Goal: Information Seeking & Learning: Learn about a topic

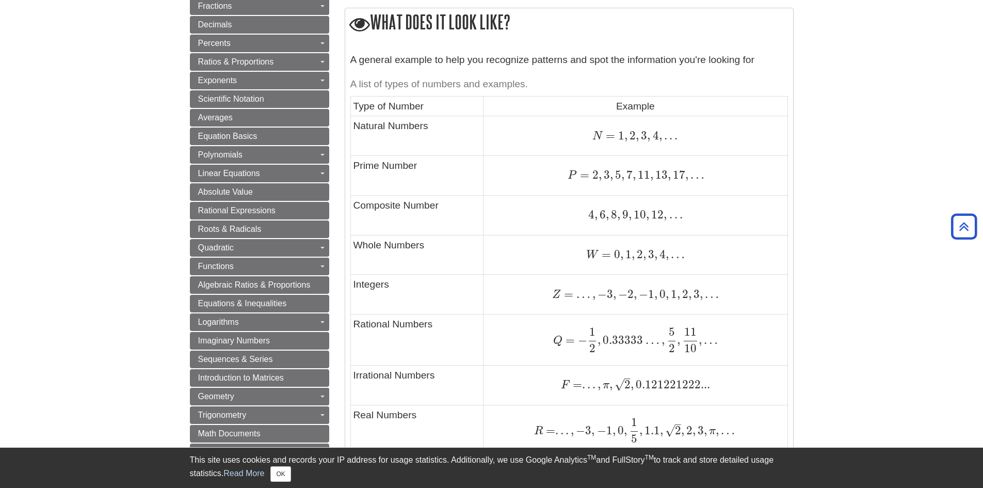
scroll to position [671, 0]
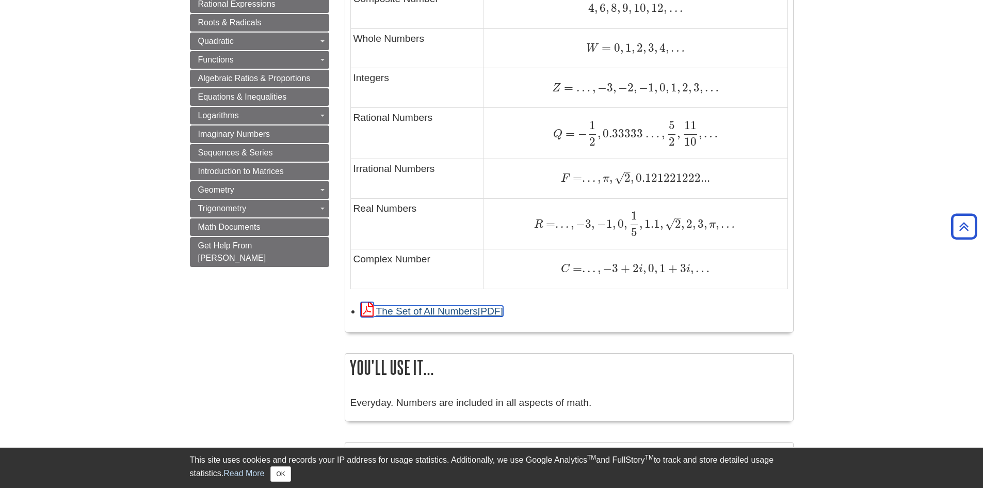
click at [457, 311] on link "The Set of All Numbers" at bounding box center [432, 311] width 142 height 11
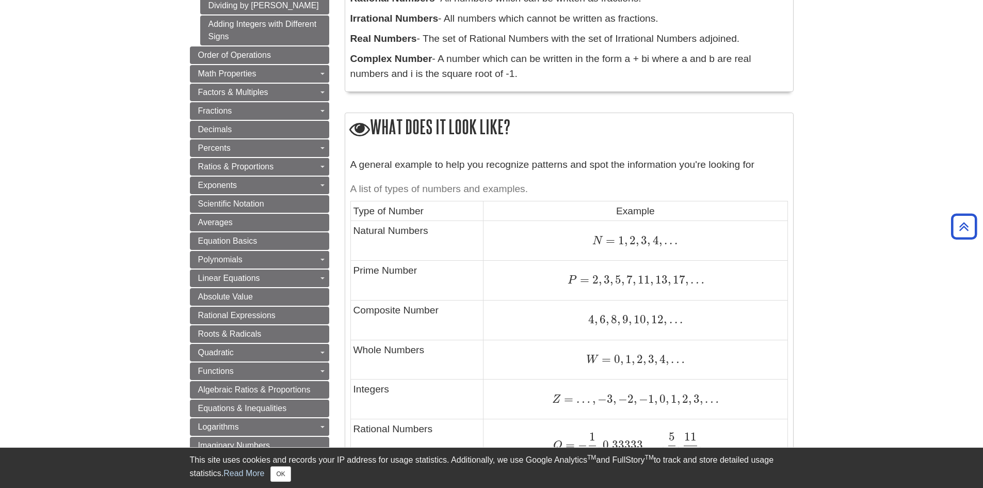
scroll to position [0, 0]
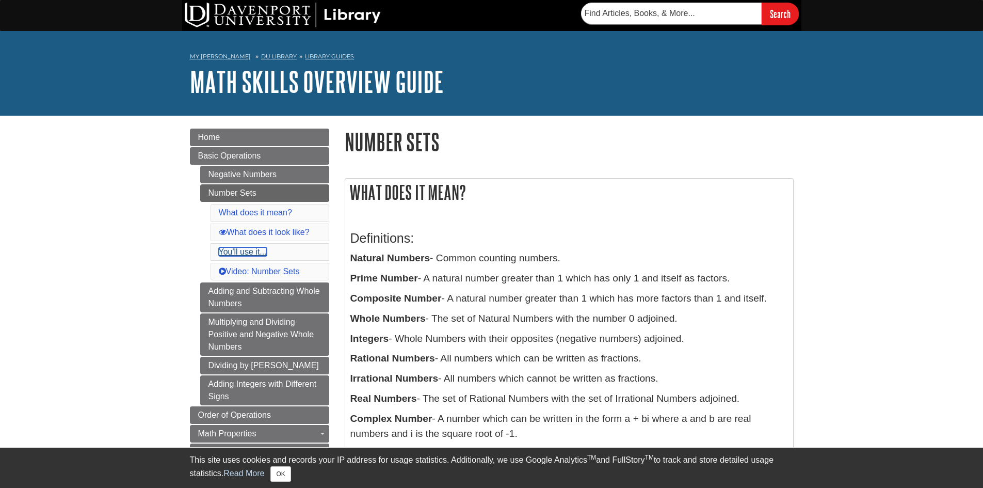
click at [238, 251] on link "You'll use it..." at bounding box center [243, 251] width 48 height 9
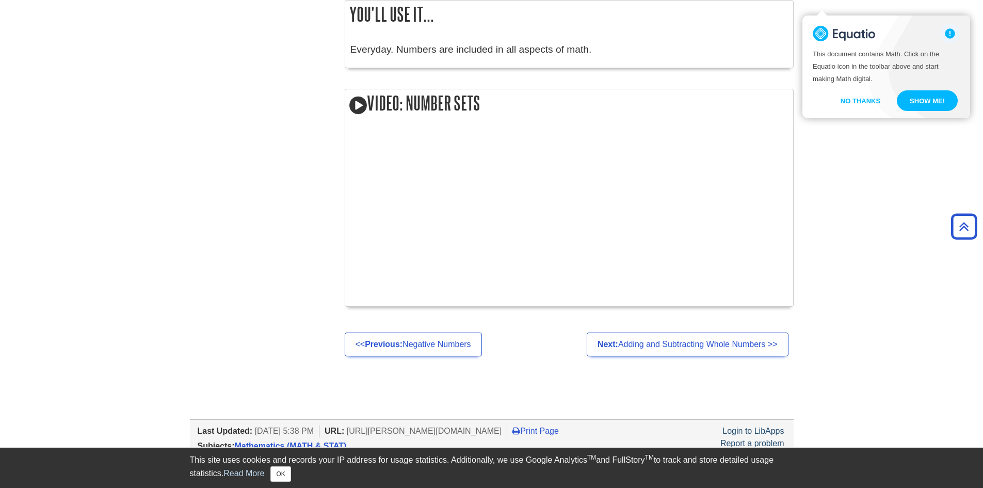
click at [926, 102] on button "Show me!" at bounding box center [927, 100] width 61 height 21
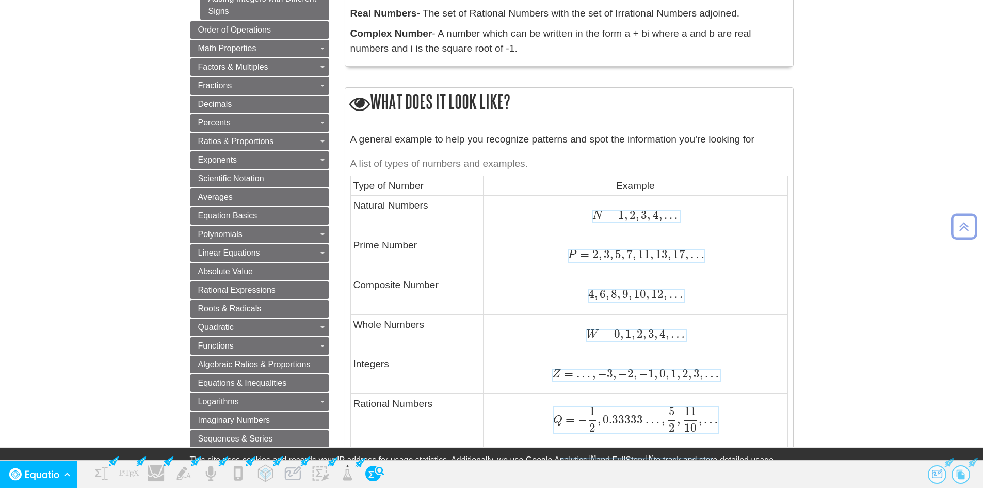
scroll to position [516, 0]
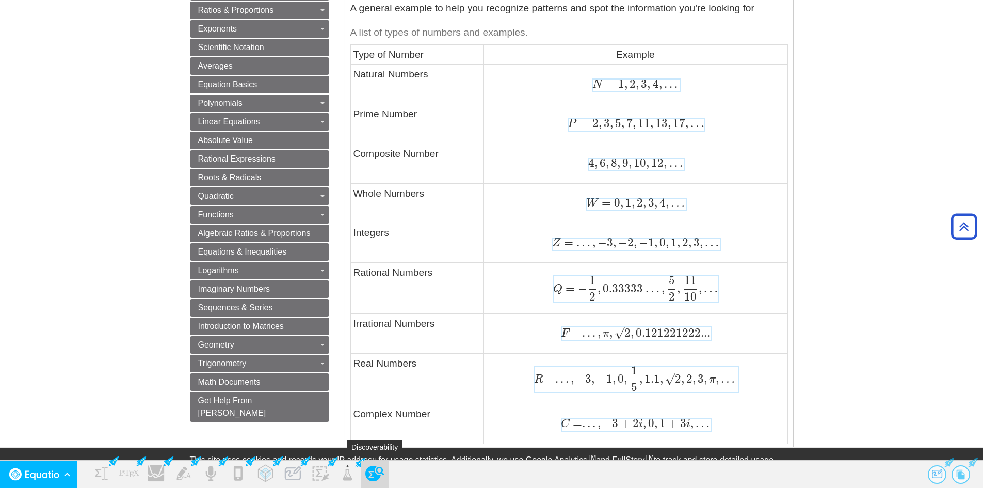
click at [376, 474] on use "Discoverability" at bounding box center [374, 473] width 19 height 15
click at [591, 161] on span "4" at bounding box center [591, 163] width 6 height 14
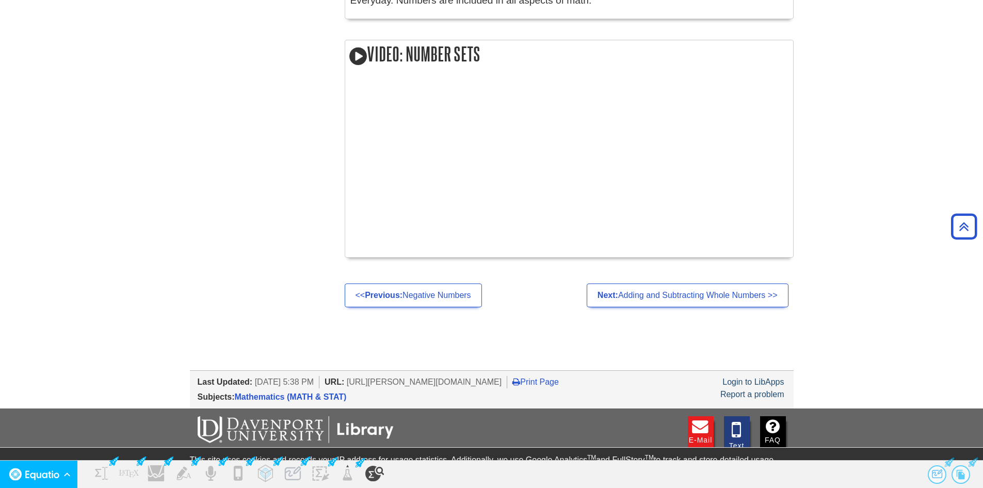
scroll to position [1070, 0]
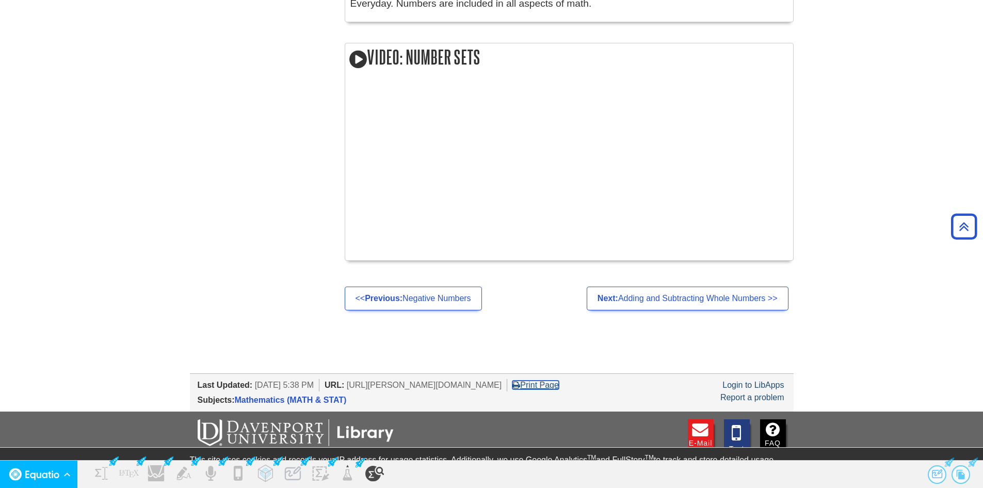
click at [559, 384] on link "Print Page" at bounding box center [535, 384] width 46 height 9
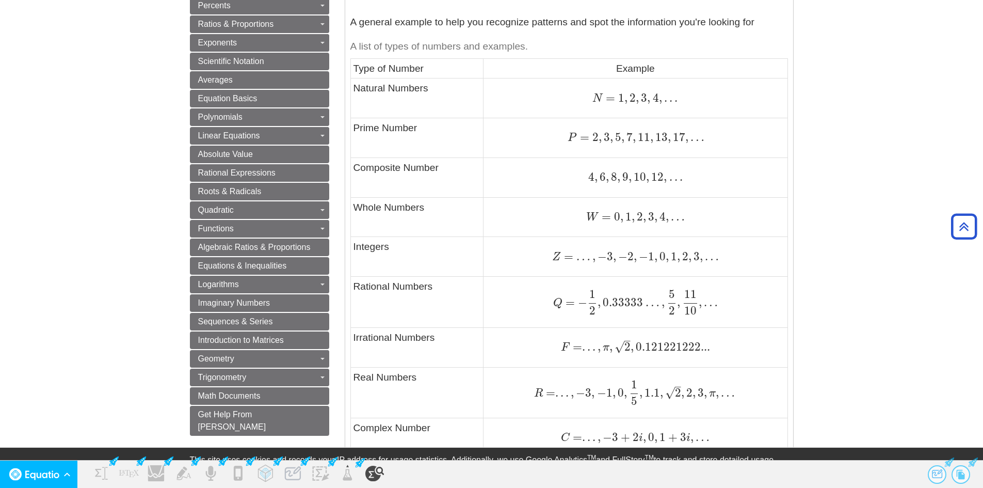
scroll to position [347, 0]
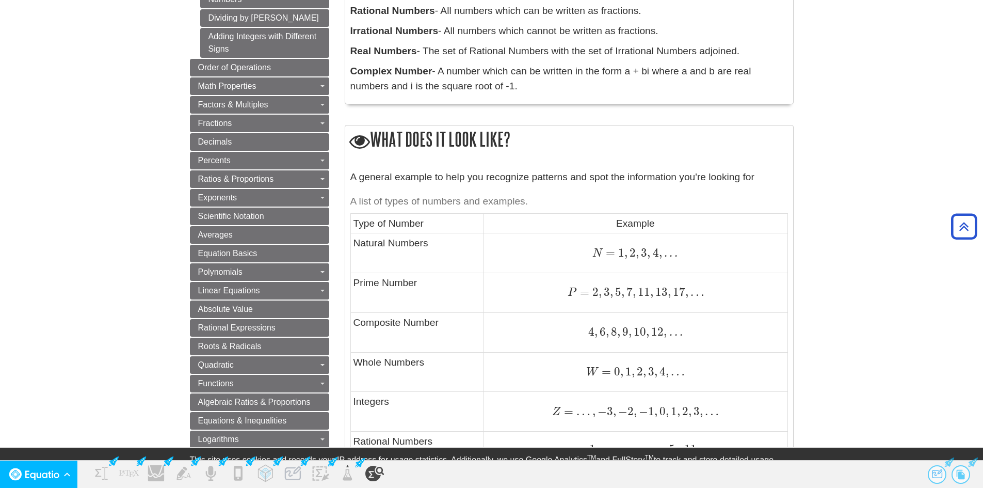
click at [646, 250] on span "3" at bounding box center [643, 253] width 8 height 14
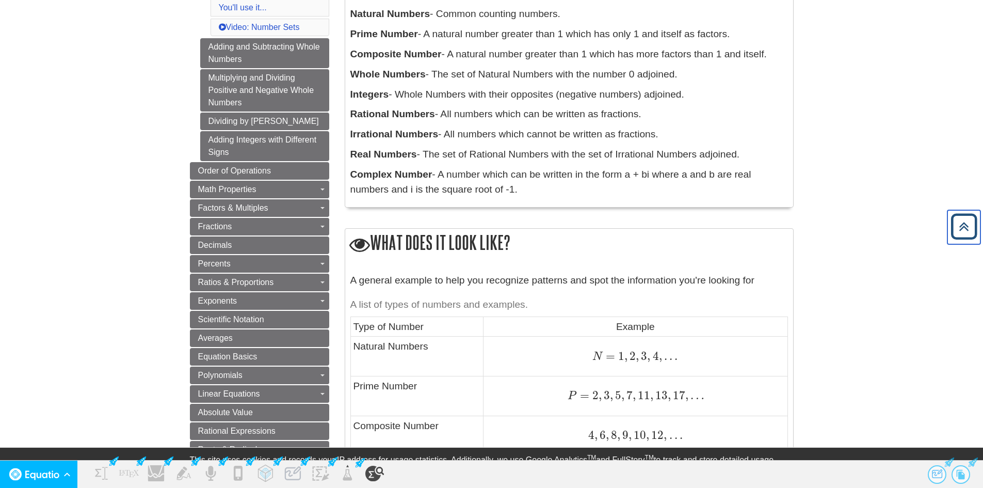
click at [969, 223] on icon "Back to Top" at bounding box center [964, 226] width 33 height 33
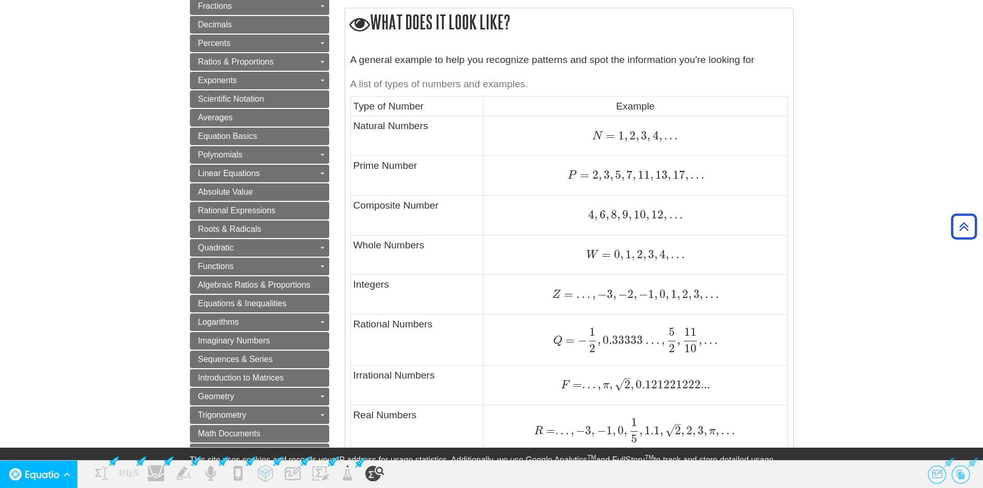
scroll to position [619, 0]
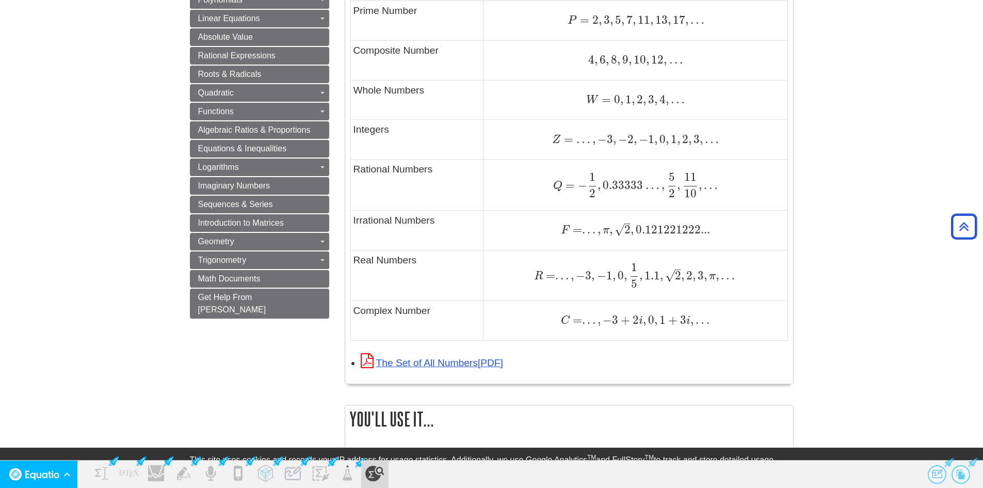
click at [368, 471] on use "Discoverability" at bounding box center [374, 473] width 19 height 15
click at [730, 258] on use "What is this?" at bounding box center [729, 256] width 6 height 6
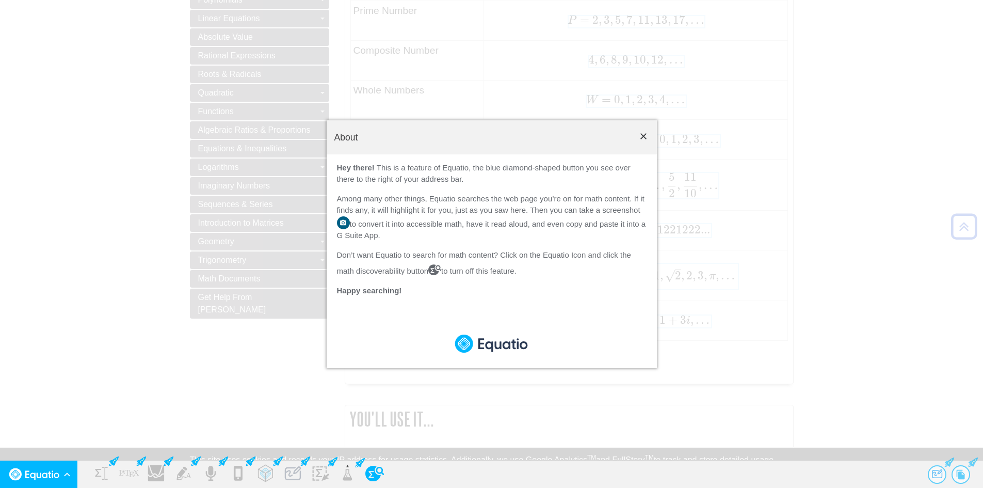
click at [643, 135] on use "Close" at bounding box center [643, 136] width 6 height 6
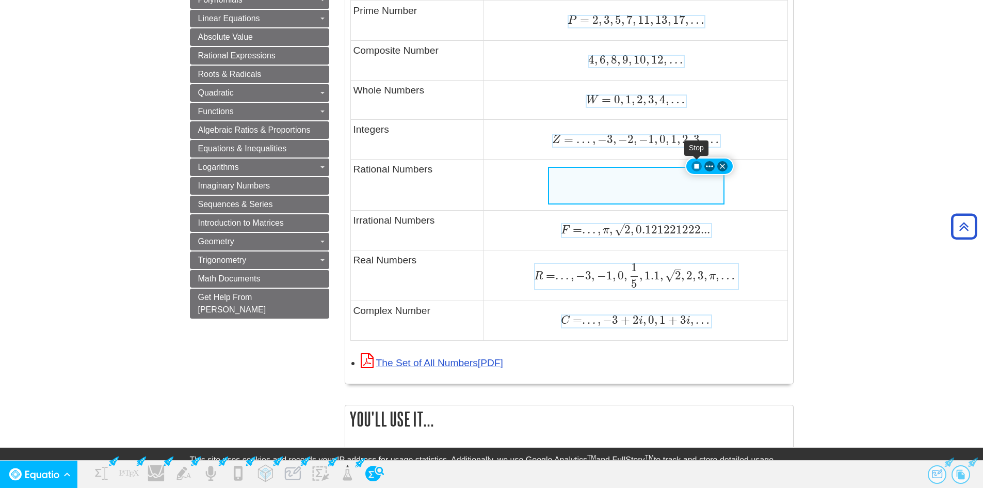
click at [696, 165] on use "Stop" at bounding box center [697, 166] width 5 height 5
click at [711, 165] on icon "More Options" at bounding box center [709, 166] width 7 height 5
click at [756, 178] on div "Q = − 1 2 , 0.33333 … , 5 2 , 11 10 , … Q = − 1 2 , 0.33333 … , 5 2 , 11 10 , …" at bounding box center [635, 184] width 298 height 25
click at [759, 195] on div "Q = − 1 2 , 0.33333 … , 5 2 , 11 10 , … Q = − 1 2 , 0.33333 … , 5 2 , 11 10 , …" at bounding box center [635, 184] width 298 height 25
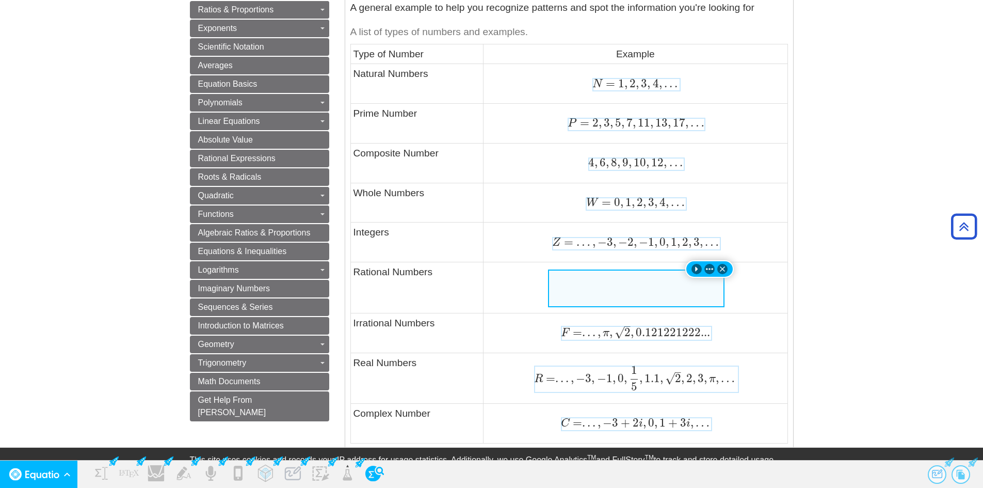
scroll to position [516, 0]
click at [723, 271] on icon "Close" at bounding box center [722, 269] width 5 height 5
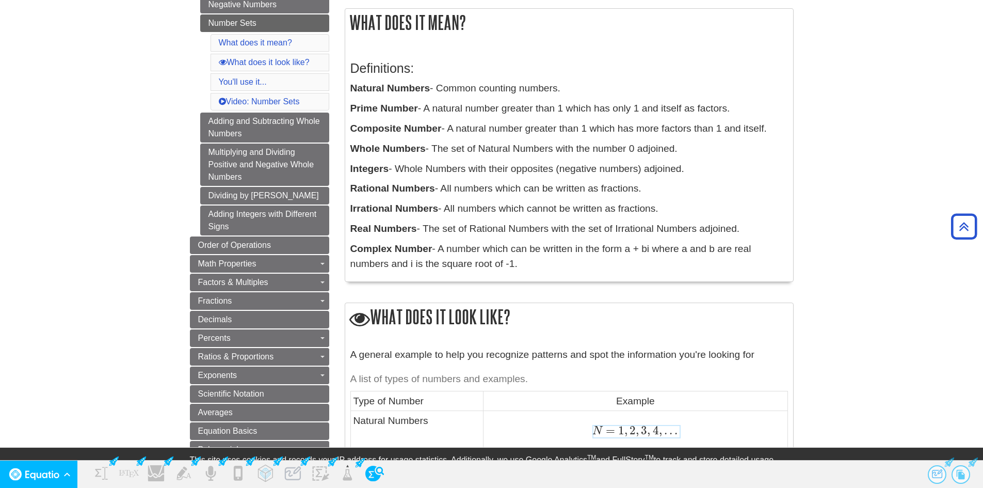
scroll to position [103, 0]
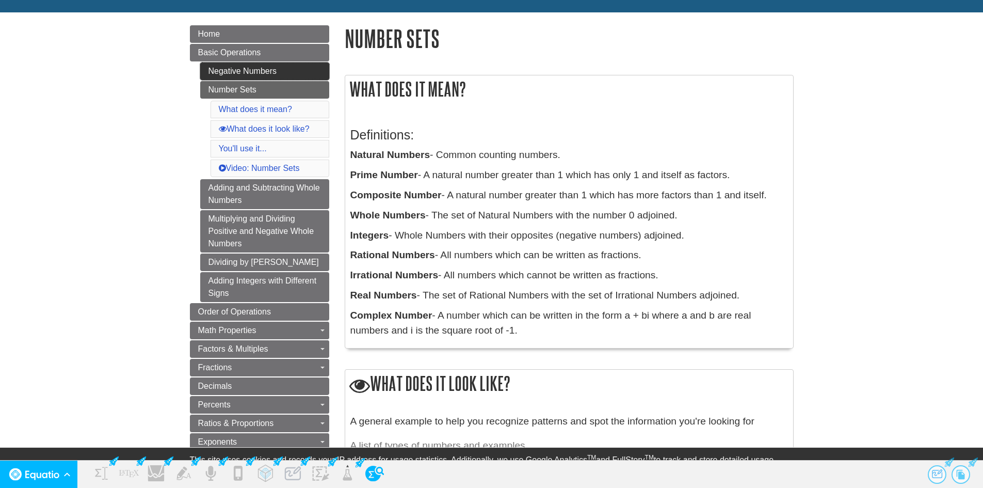
click at [272, 68] on link "Negative Numbers" at bounding box center [264, 71] width 129 height 18
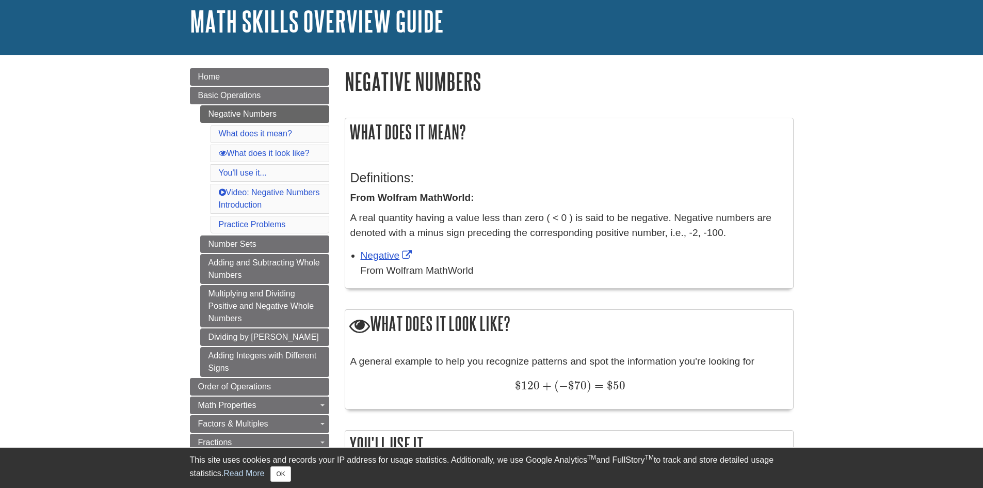
scroll to position [155, 0]
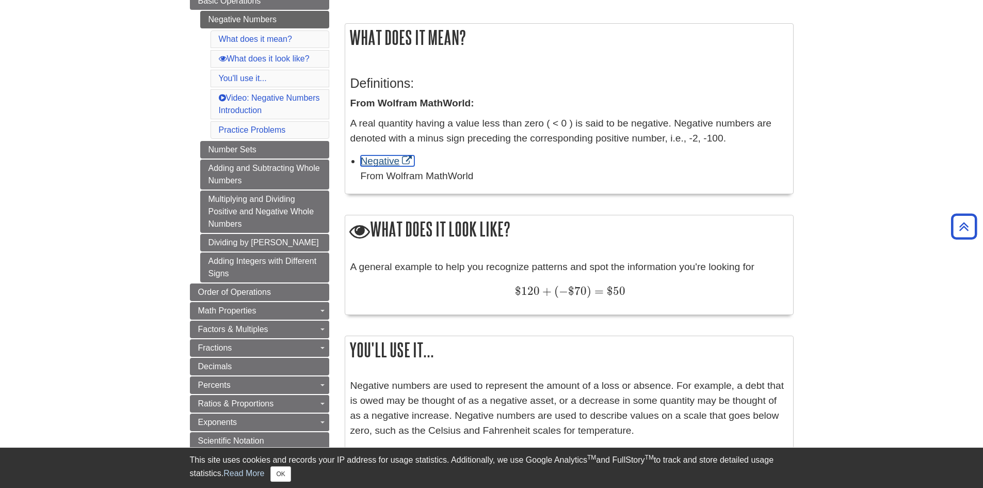
click at [386, 161] on link "Negative" at bounding box center [388, 160] width 54 height 11
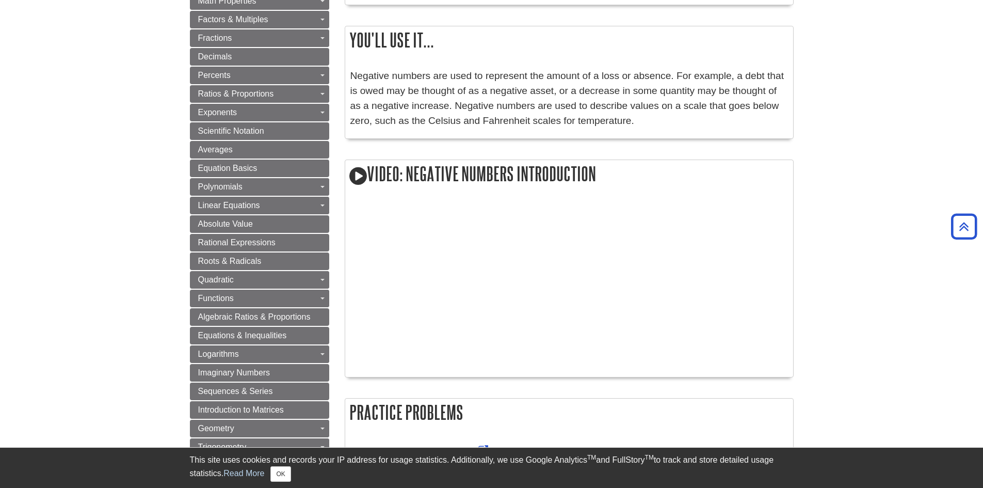
scroll to position [723, 0]
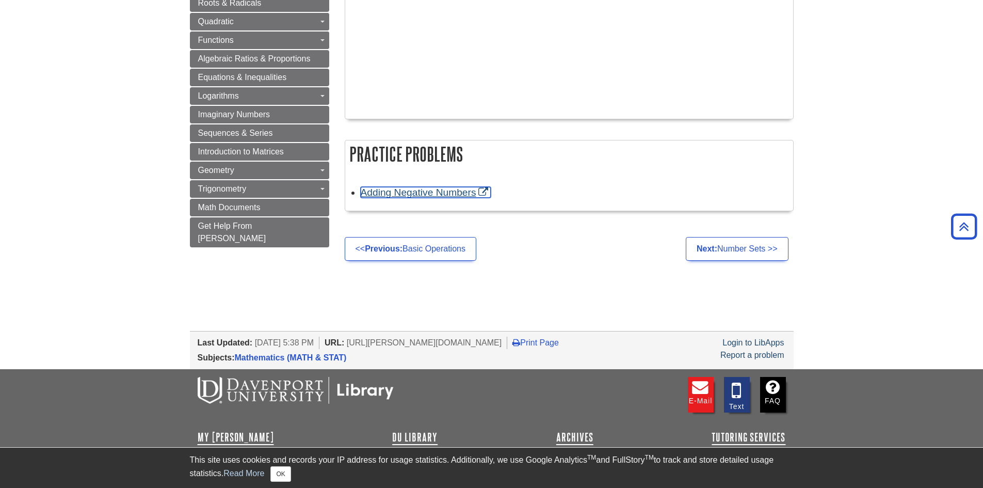
click at [452, 195] on link "Adding Negative Numbers" at bounding box center [426, 192] width 131 height 11
